Goal: Task Accomplishment & Management: Manage account settings

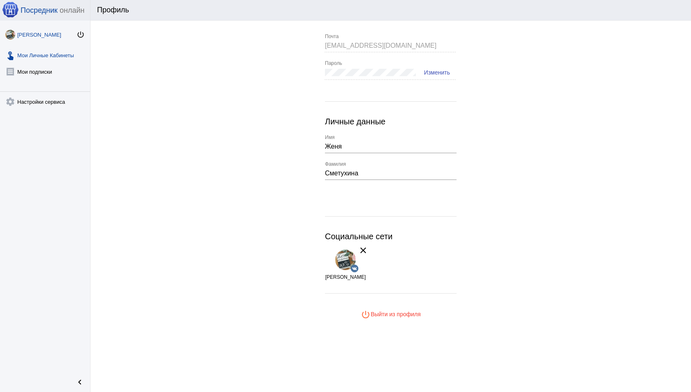
click at [12, 58] on mat-icon "touch_app" at bounding box center [10, 55] width 10 height 10
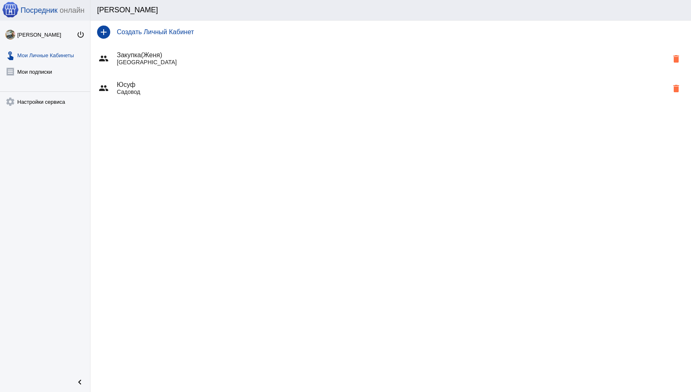
click at [177, 80] on div "group Юсуф Садовод delete" at bounding box center [390, 88] width 601 height 30
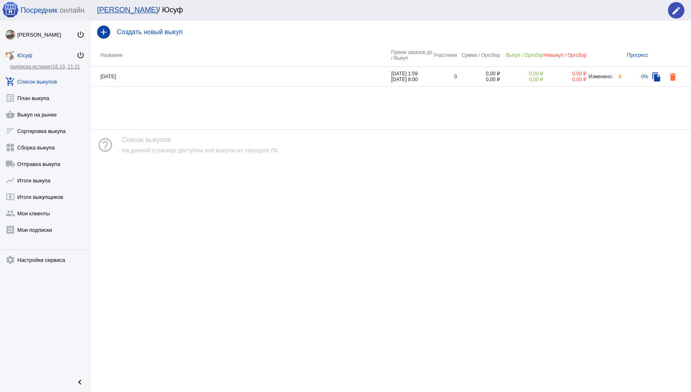
click at [26, 56] on div "Юсуф" at bounding box center [46, 55] width 59 height 6
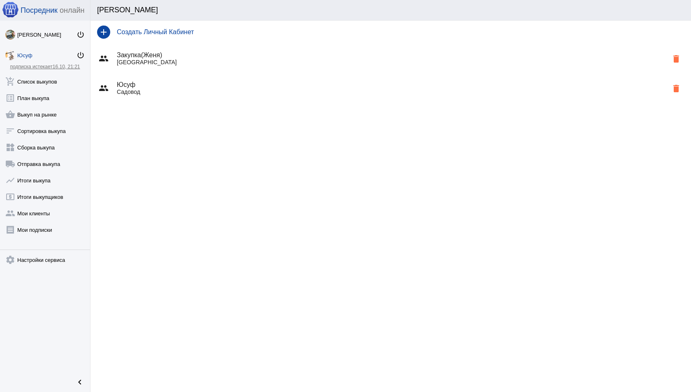
click at [160, 81] on h4 "Юсуф" at bounding box center [392, 84] width 551 height 7
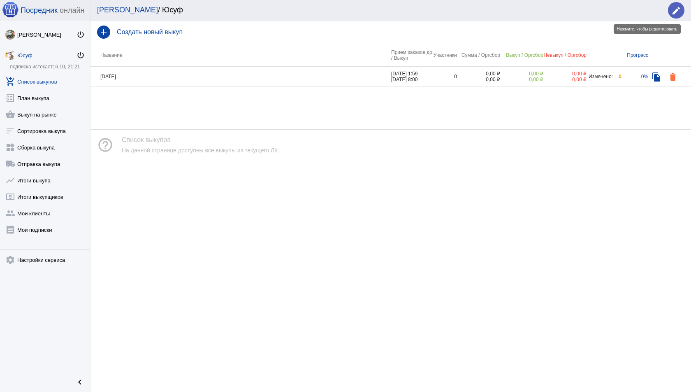
click at [677, 11] on mat-icon "edit" at bounding box center [676, 11] width 10 height 10
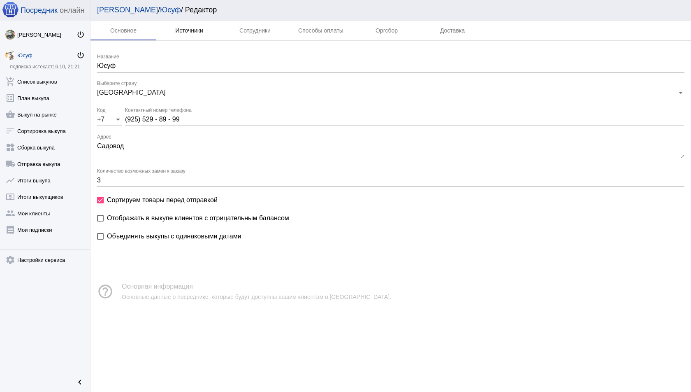
click at [189, 29] on div "Источники" at bounding box center [189, 30] width 28 height 7
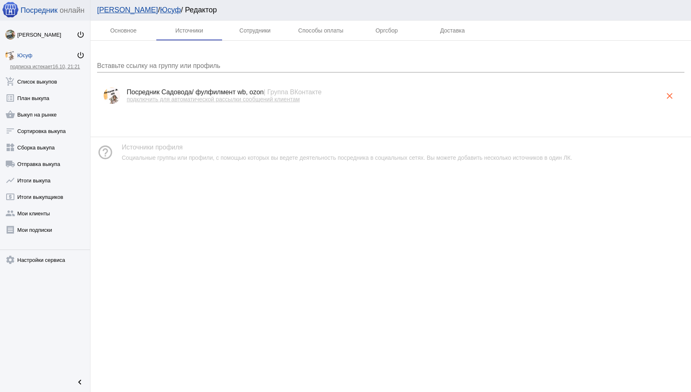
click at [312, 93] on span "| Группа ВКонтакте" at bounding box center [293, 91] width 58 height 7
click at [111, 95] on img at bounding box center [112, 95] width 16 height 16
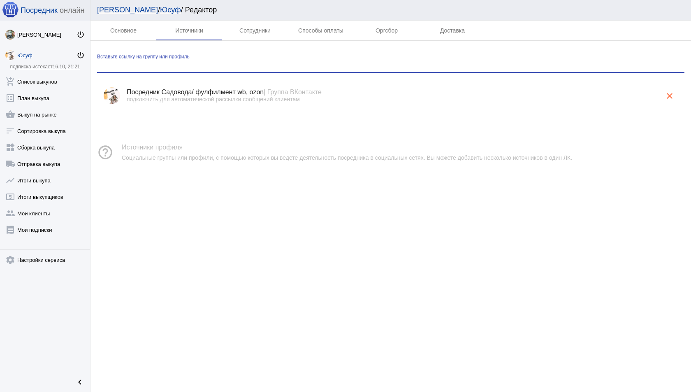
click at [236, 62] on input "Вставьте ссылку на группу или профиль" at bounding box center [390, 65] width 587 height 7
click at [501, 276] on div "Основное Источники Сотрудники Способы оплаты Оргсбор Доставка Вставьте ссылку н…" at bounding box center [390, 206] width 601 height 371
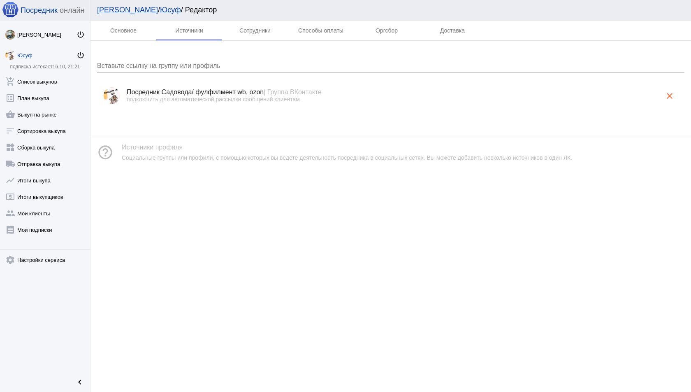
copy span "подключить для автоматической рассылки сообщений клиентам"
drag, startPoint x: 315, startPoint y: 101, endPoint x: 126, endPoint y: 98, distance: 189.6
click at [126, 98] on div "Посредник Садовода/ фулфилмент wb, ozon | Группа ВКонтакте подключить для автом…" at bounding box center [390, 95] width 541 height 14
click at [285, 163] on div "help_outline Источники профиля Социальные группы или профили, с помощью которых…" at bounding box center [390, 152] width 601 height 30
click at [160, 11] on link "Юсуф" at bounding box center [170, 10] width 21 height 8
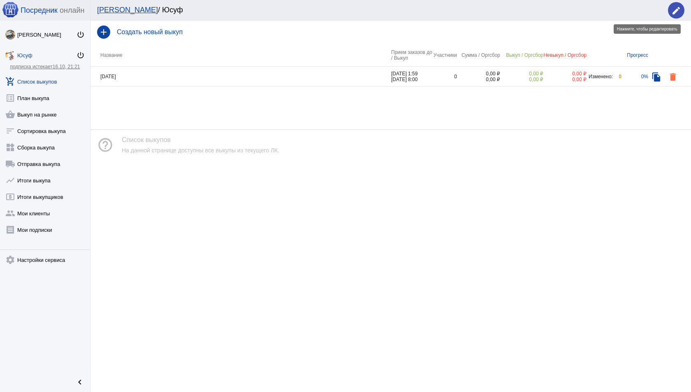
click at [673, 5] on span "edit" at bounding box center [676, 10] width 10 height 17
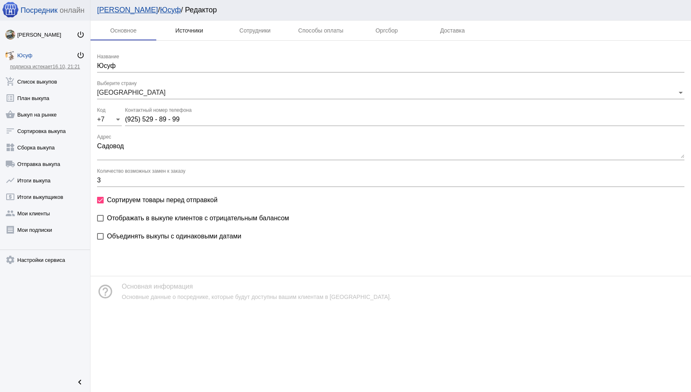
click at [195, 33] on div "Источники" at bounding box center [189, 30] width 28 height 7
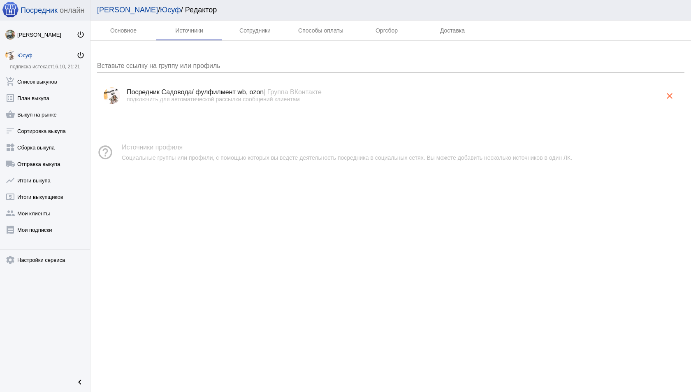
click at [262, 96] on span "подключить для автоматической рассылки сообщений клиентам" at bounding box center [213, 99] width 173 height 7
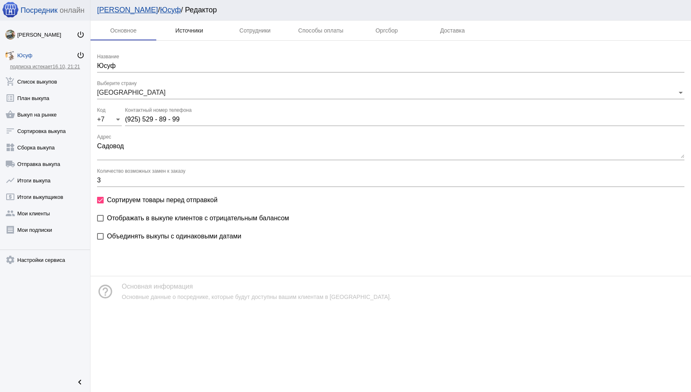
click at [190, 31] on div "Источники" at bounding box center [189, 30] width 28 height 7
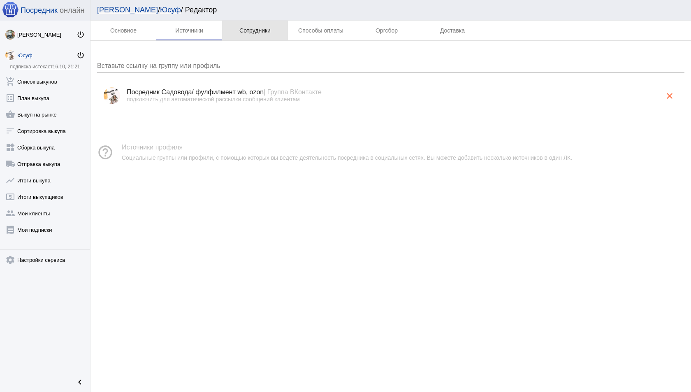
click at [241, 32] on div "Сотрудники" at bounding box center [254, 30] width 31 height 7
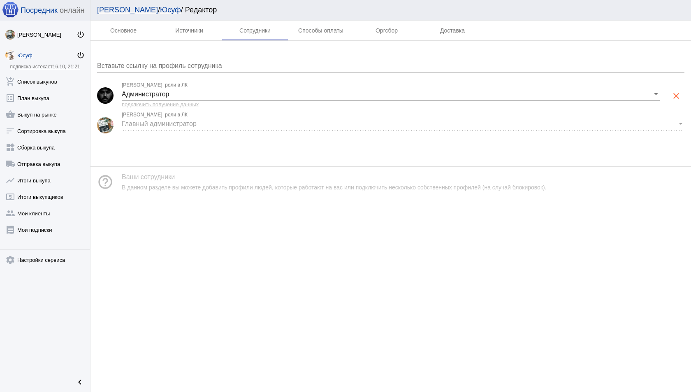
click at [154, 104] on span "подключить получение данных" at bounding box center [160, 104] width 77 height 6
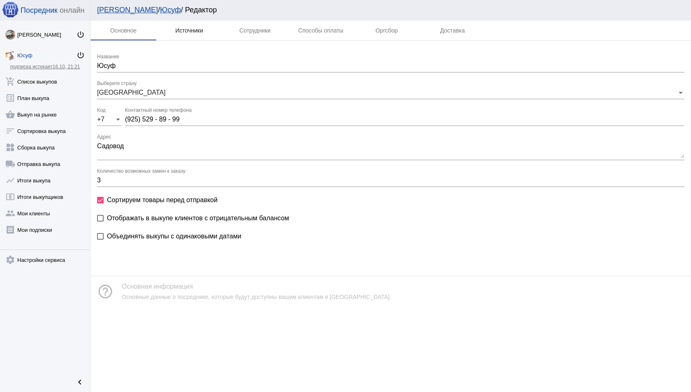
click at [189, 23] on div "Источники" at bounding box center [189, 31] width 66 height 20
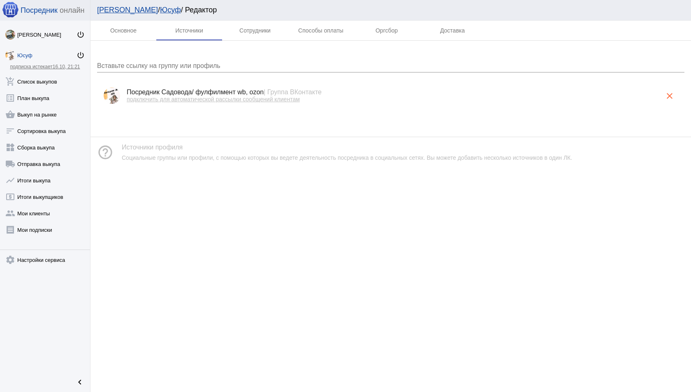
click at [30, 54] on div "Юсуф" at bounding box center [46, 55] width 59 height 6
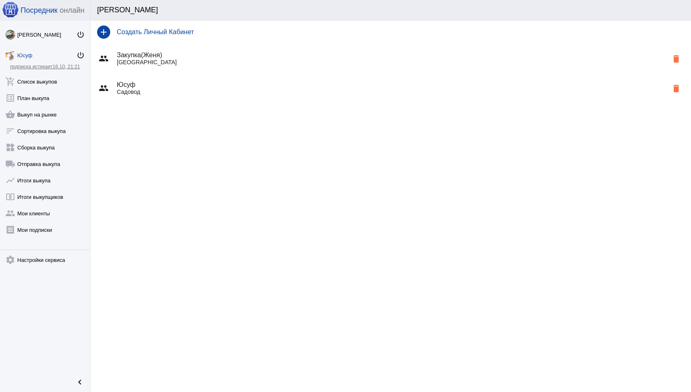
click at [260, 97] on div "group Юсуф Садовод delete" at bounding box center [390, 88] width 601 height 30
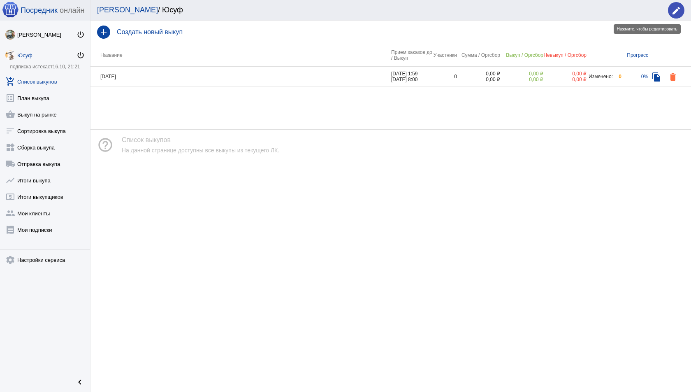
click at [675, 6] on mat-icon "edit" at bounding box center [676, 11] width 10 height 10
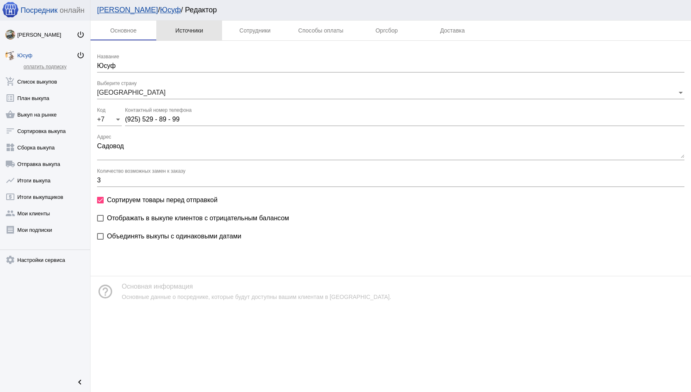
click at [194, 31] on div "Источники" at bounding box center [189, 30] width 28 height 7
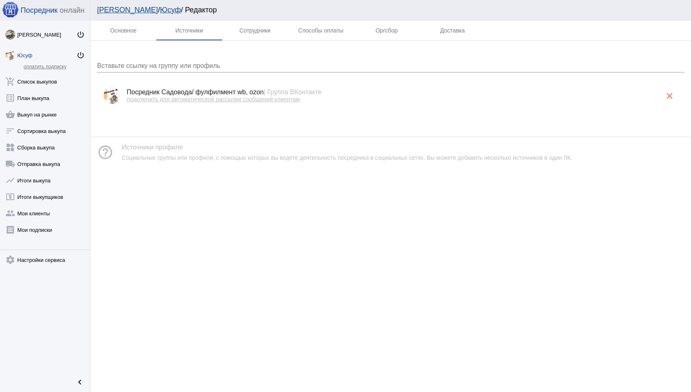
click at [290, 90] on span "| Группа ВКонтакте" at bounding box center [293, 91] width 58 height 7
click at [305, 89] on span "| Группа ВКонтакте" at bounding box center [293, 91] width 58 height 7
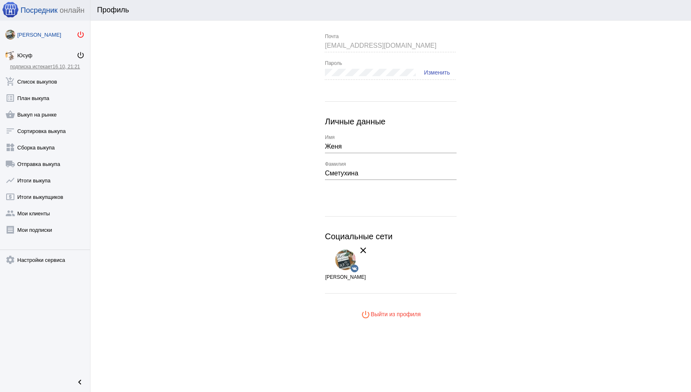
click at [84, 36] on mat-icon "power_settings_new" at bounding box center [81, 34] width 8 height 8
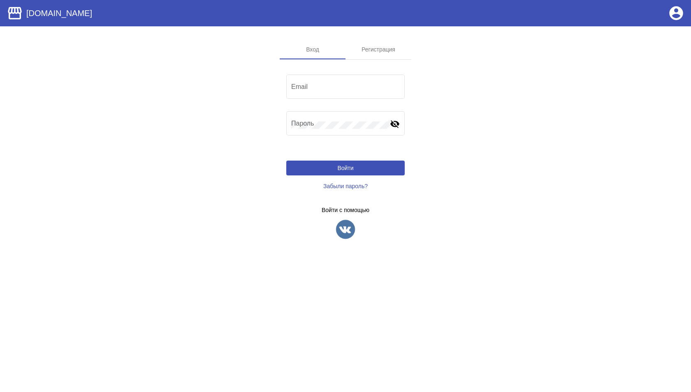
click at [348, 229] on img at bounding box center [345, 229] width 21 height 21
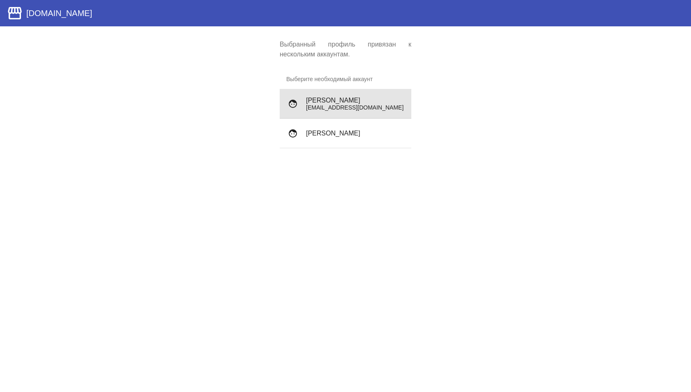
click at [324, 107] on p "shadowdmas@gmail.com" at bounding box center [355, 107] width 99 height 7
